Goal: Information Seeking & Learning: Learn about a topic

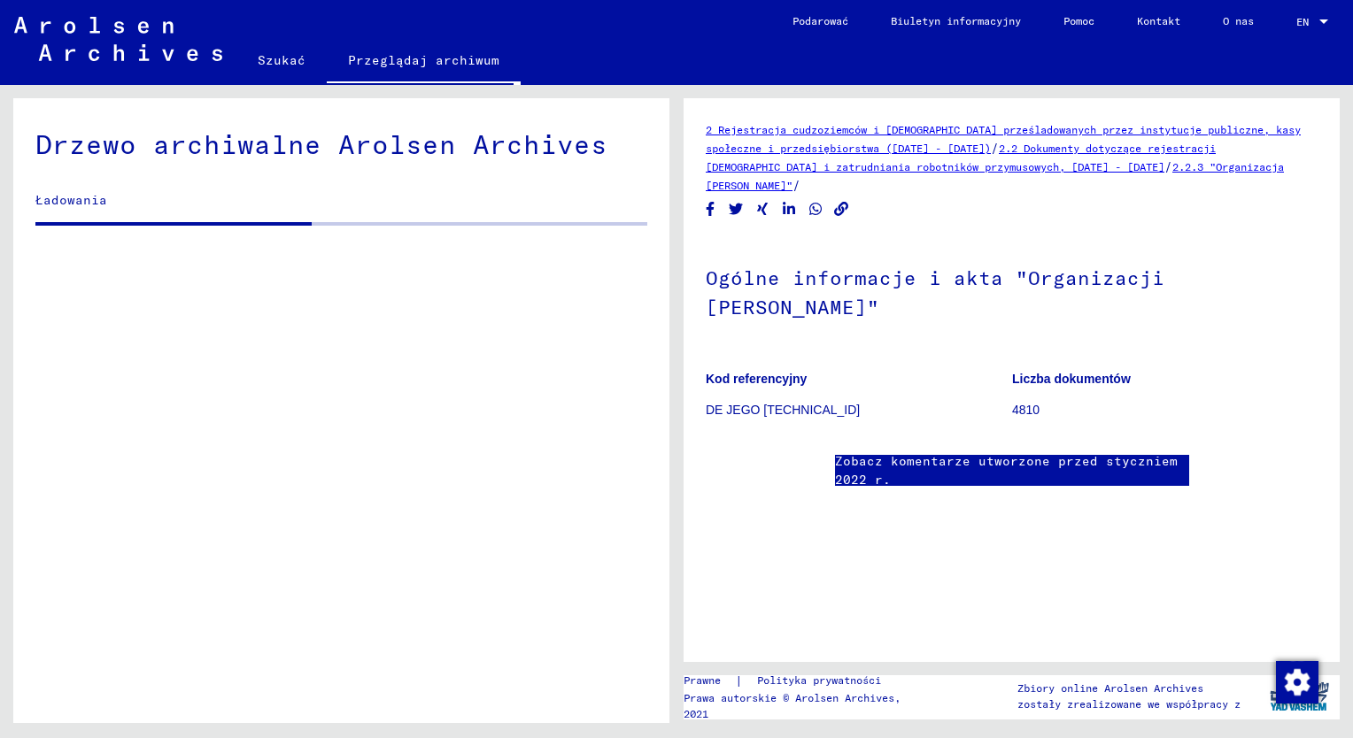
scroll to position [425, 0]
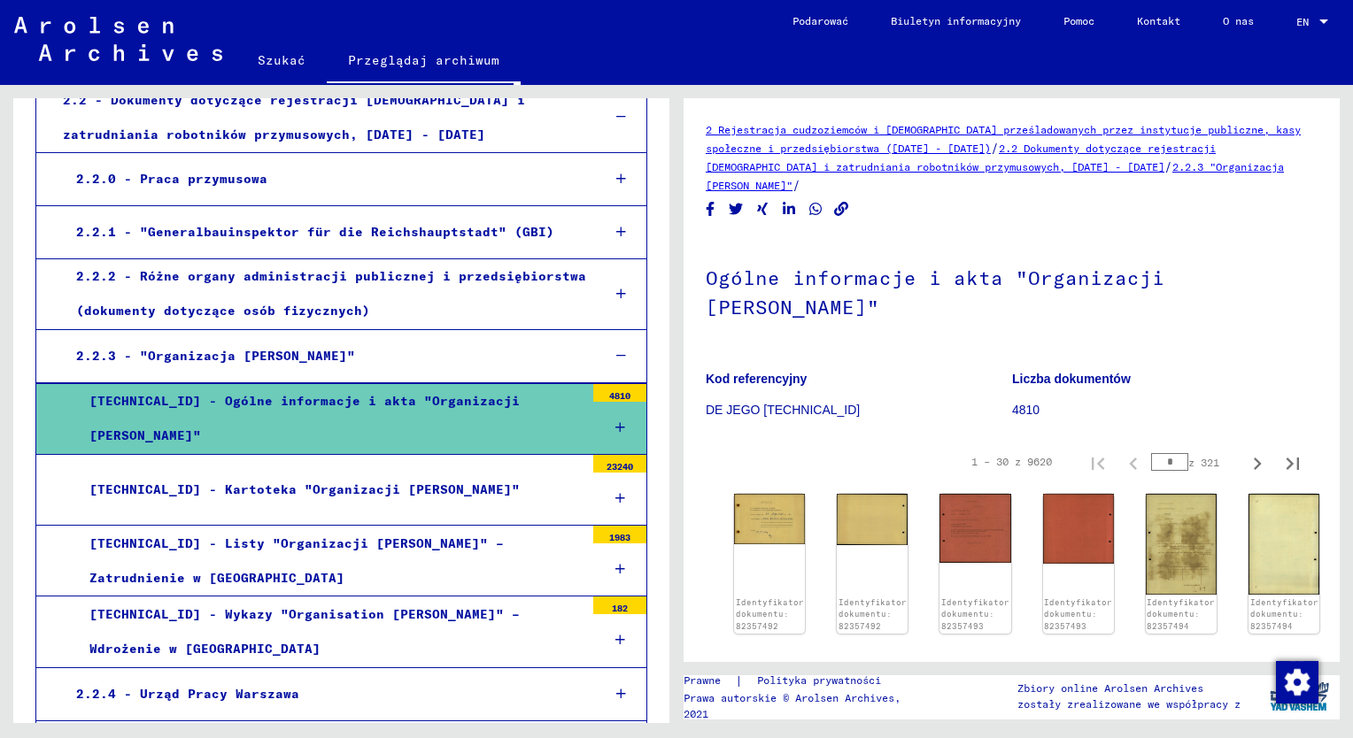
click at [177, 358] on div "2.2.3 - "Organizacja [PERSON_NAME]"" at bounding box center [324, 356] width 523 height 35
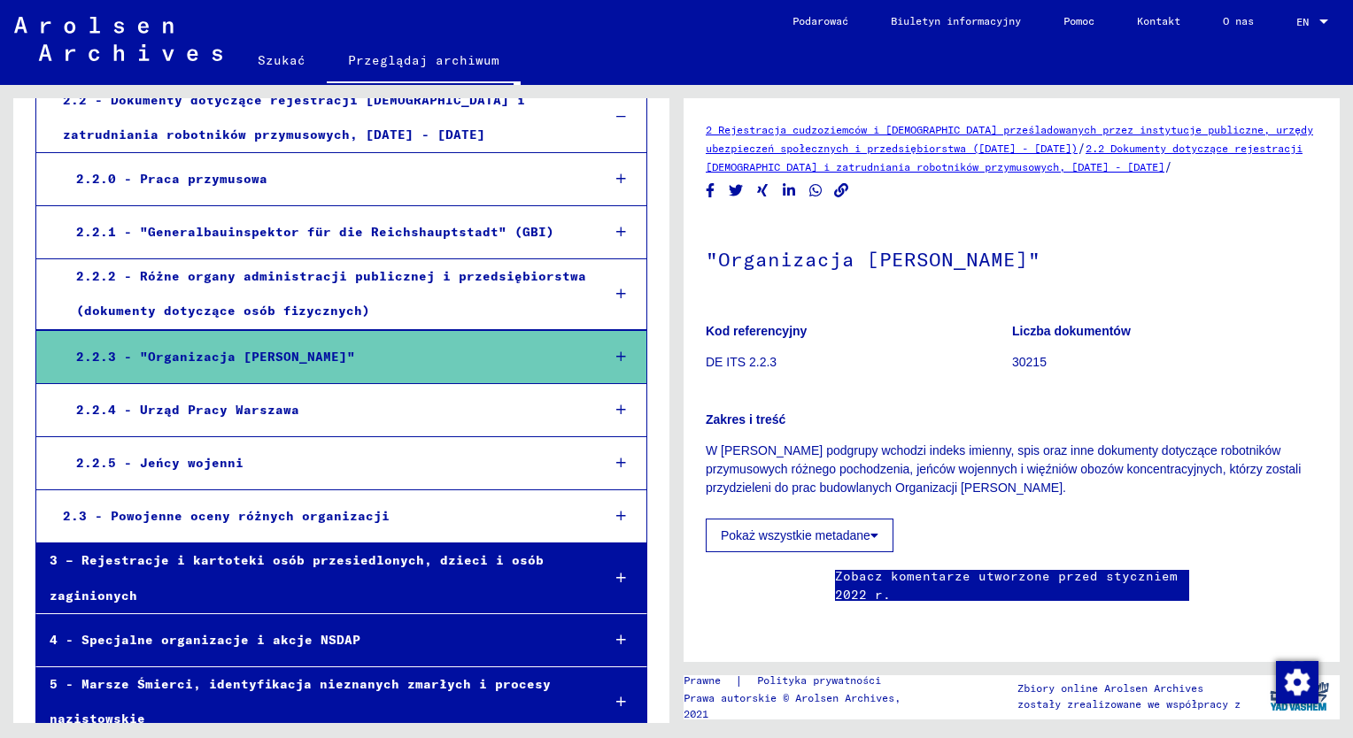
scroll to position [177, 0]
click at [875, 529] on icon at bounding box center [874, 535] width 8 height 12
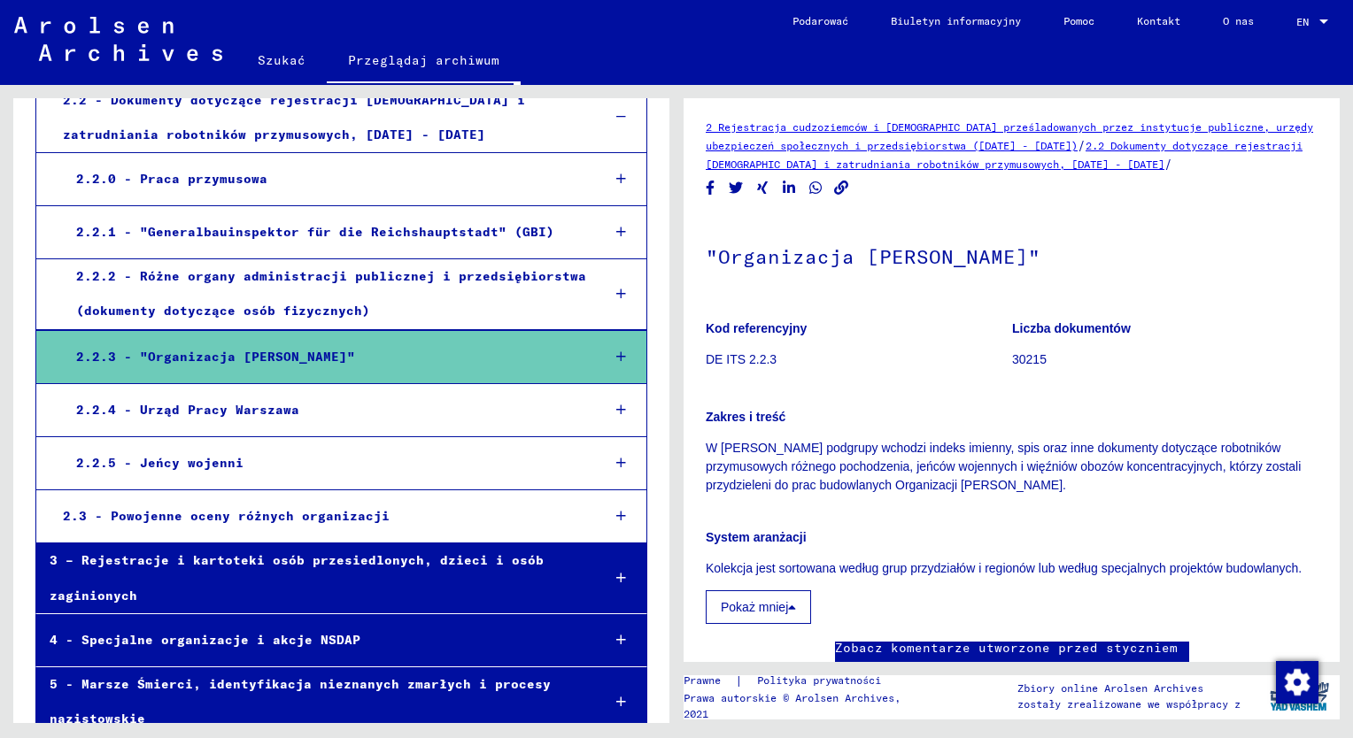
scroll to position [0, 0]
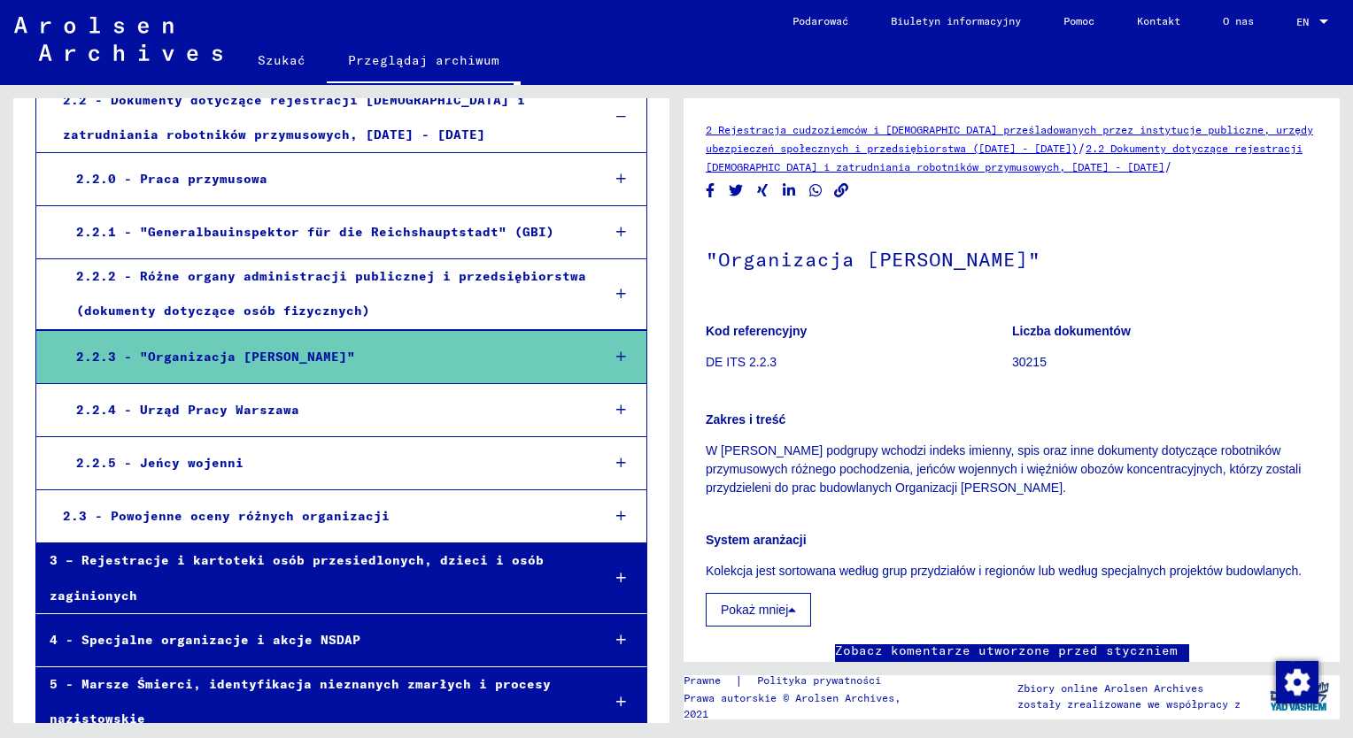
click at [528, 296] on div "2.2.2 - Różne organy administracji publicznej i przedsiębiorstwa (dokumenty dot…" at bounding box center [324, 293] width 523 height 69
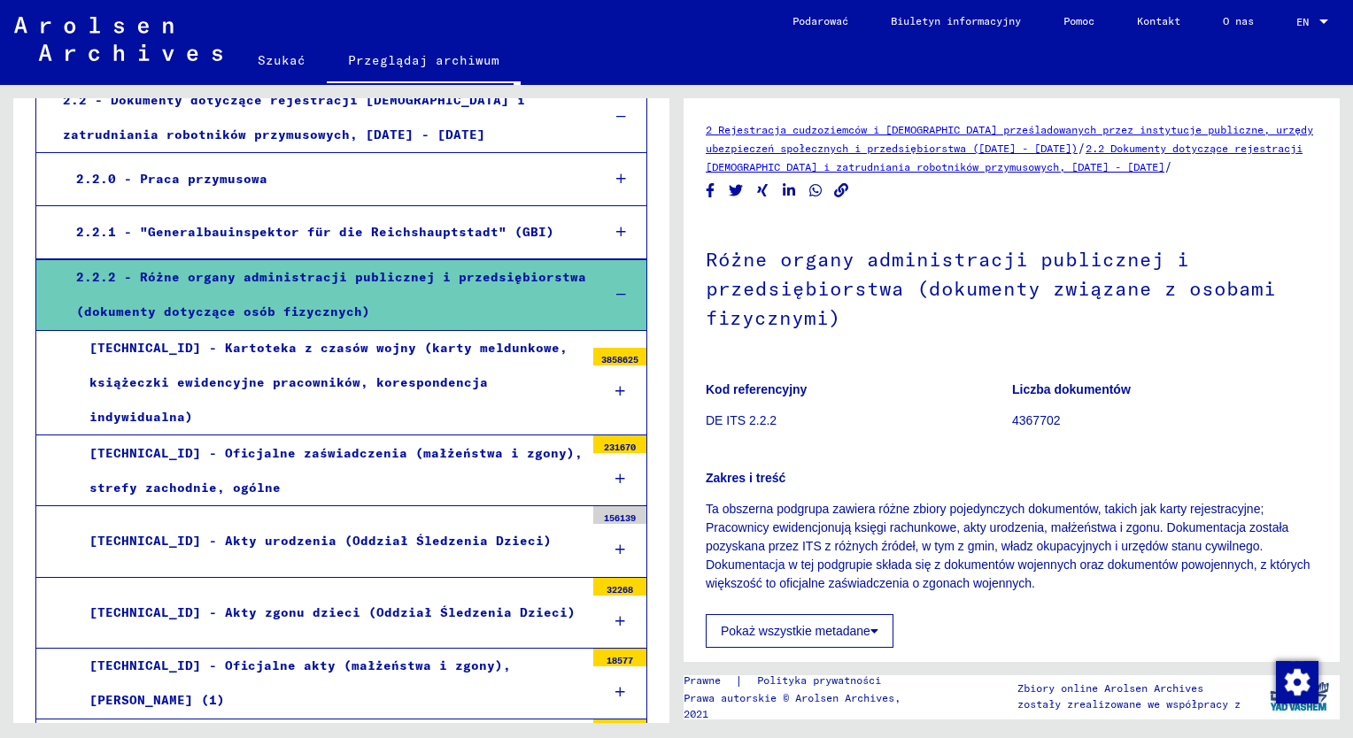
click at [455, 243] on div "2.2.1 - "Generalbauinspektor für die Reichshauptstadt" (GBI)" at bounding box center [324, 232] width 523 height 35
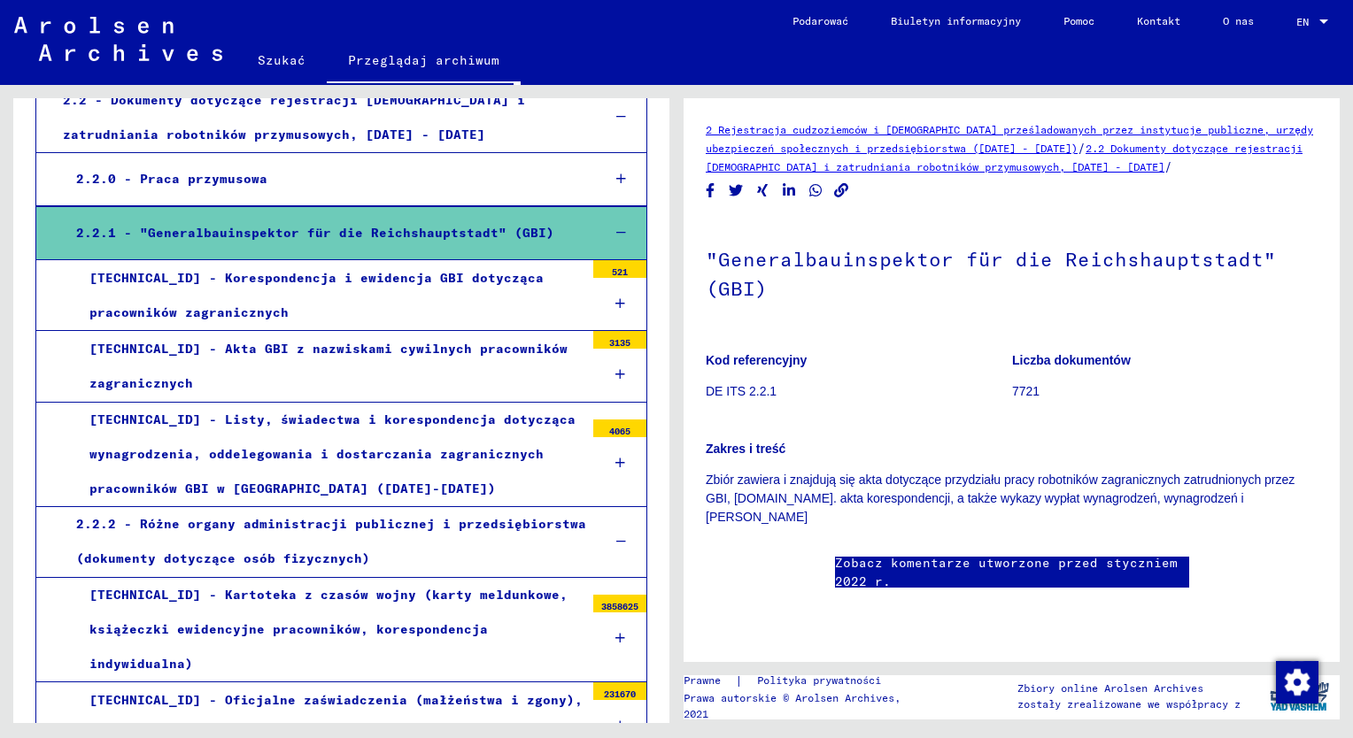
scroll to position [336, 0]
